Goal: Task Accomplishment & Management: Manage account settings

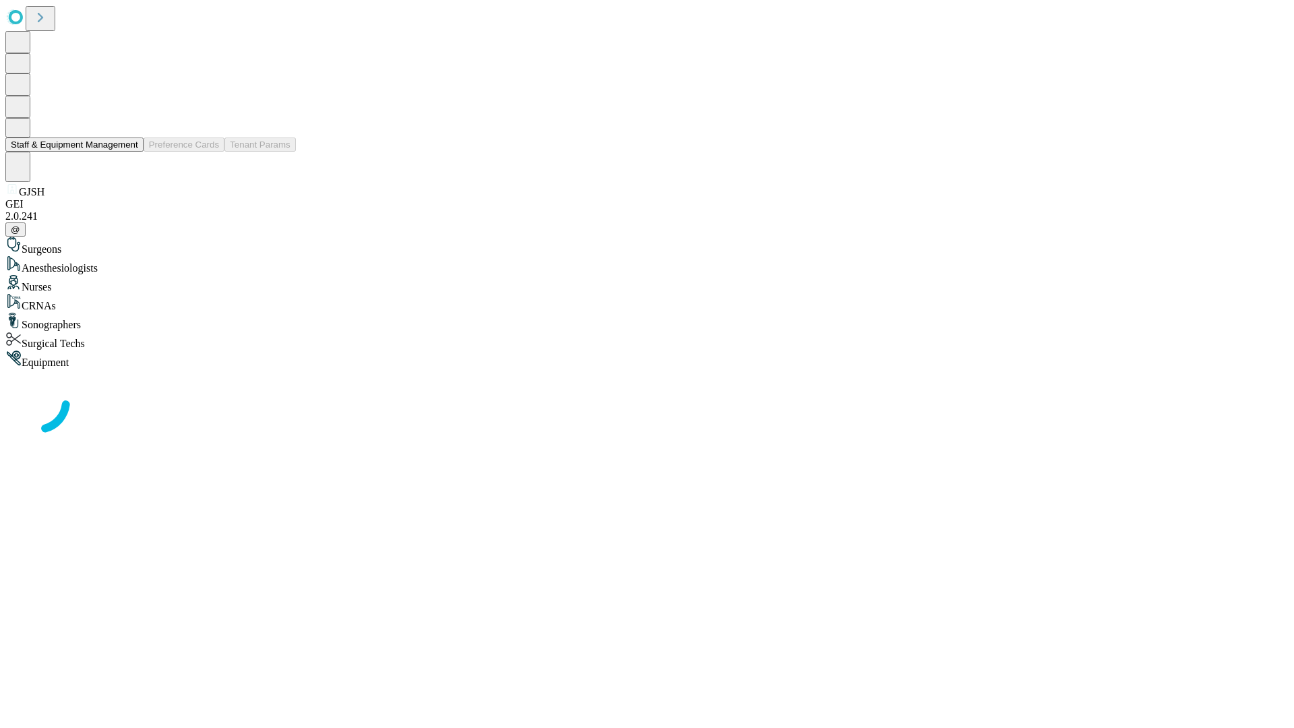
click at [129, 152] on button "Staff & Equipment Management" at bounding box center [74, 145] width 138 height 14
